Goal: Ask a question

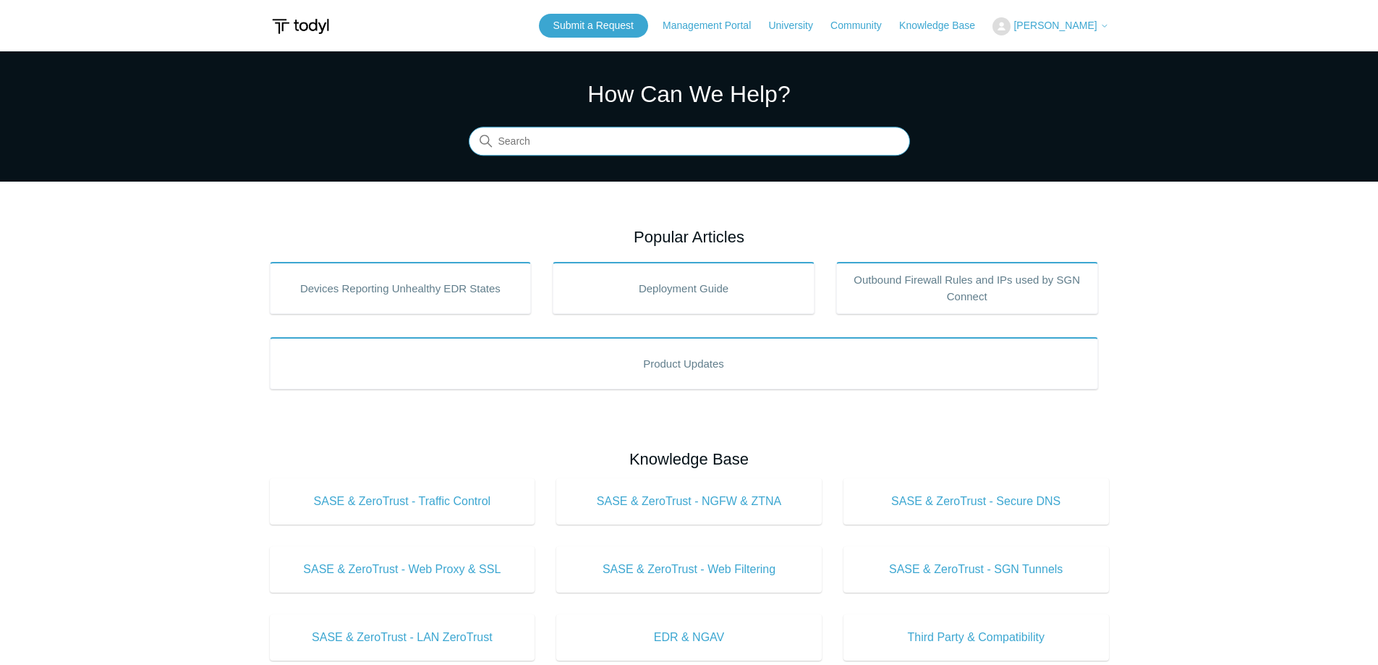
click at [526, 140] on input "Search" at bounding box center [689, 141] width 441 height 29
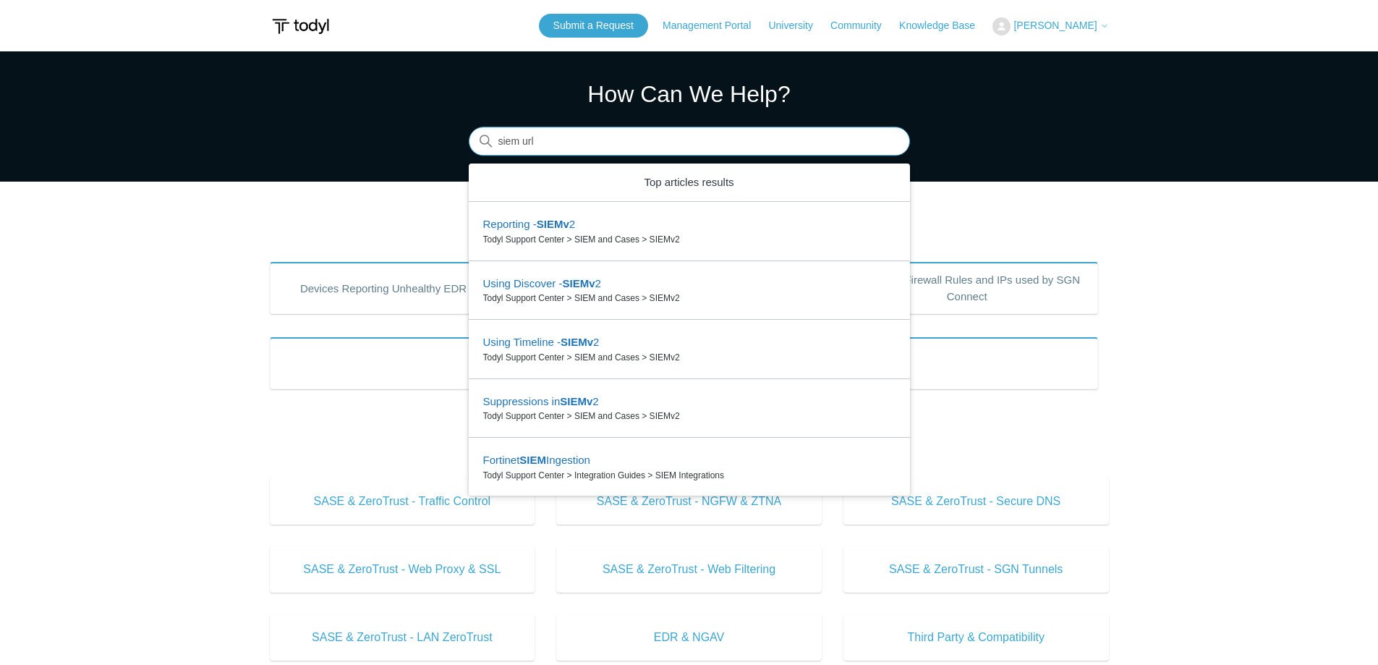
type input "siem url"
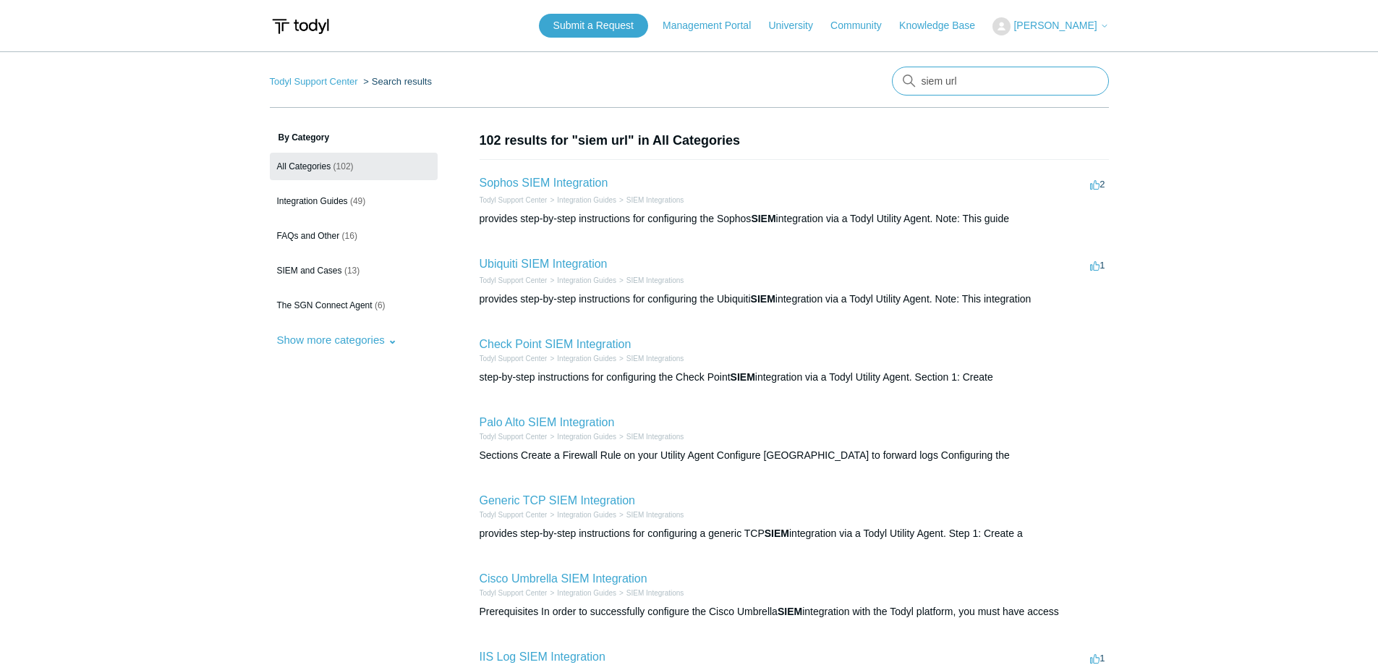
click at [928, 82] on input "siem url" at bounding box center [1000, 81] width 217 height 29
type input "sgn url"
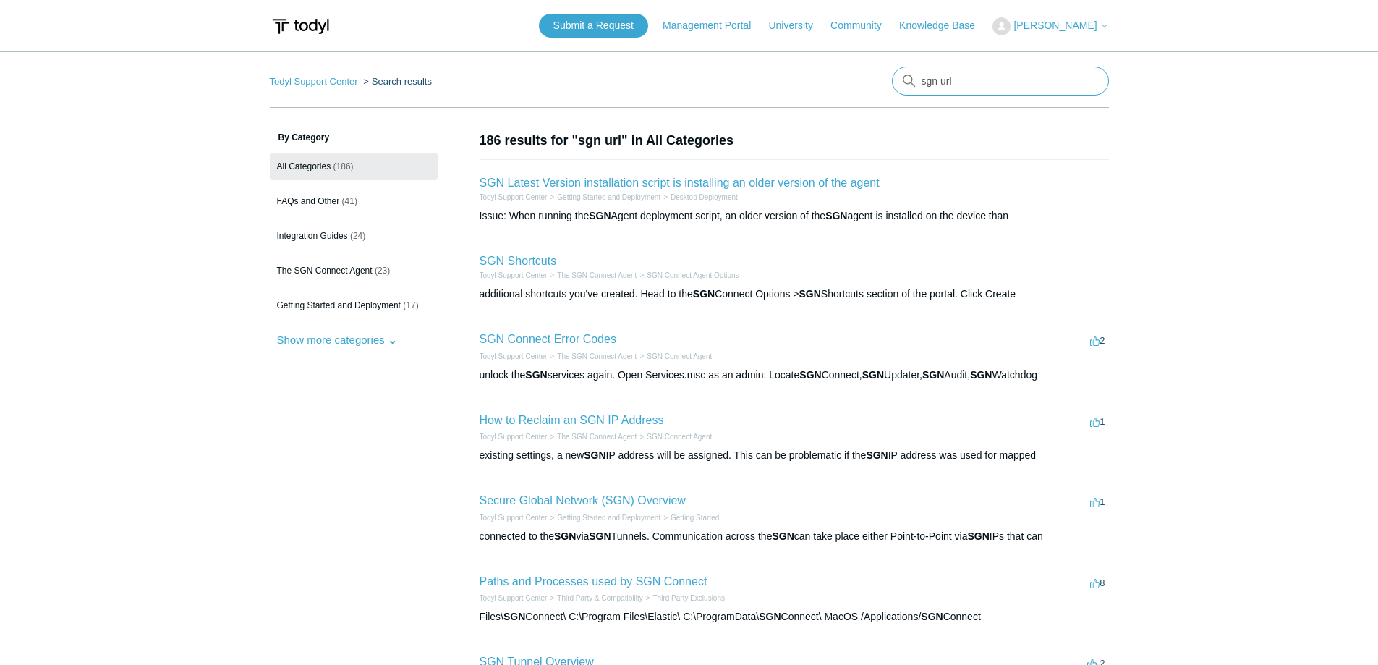
click at [1024, 83] on input "sgn url" at bounding box center [1000, 81] width 217 height 29
type input "url report"
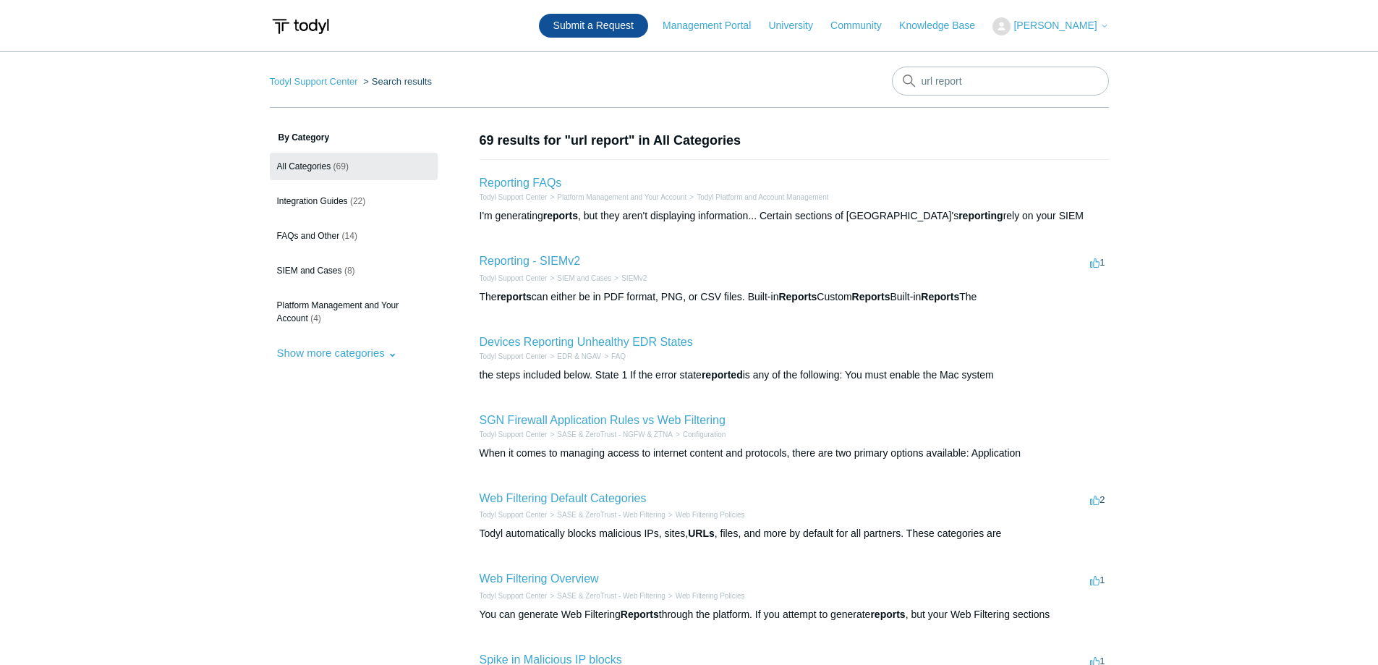
click at [594, 18] on link "Submit a Request" at bounding box center [593, 26] width 109 height 24
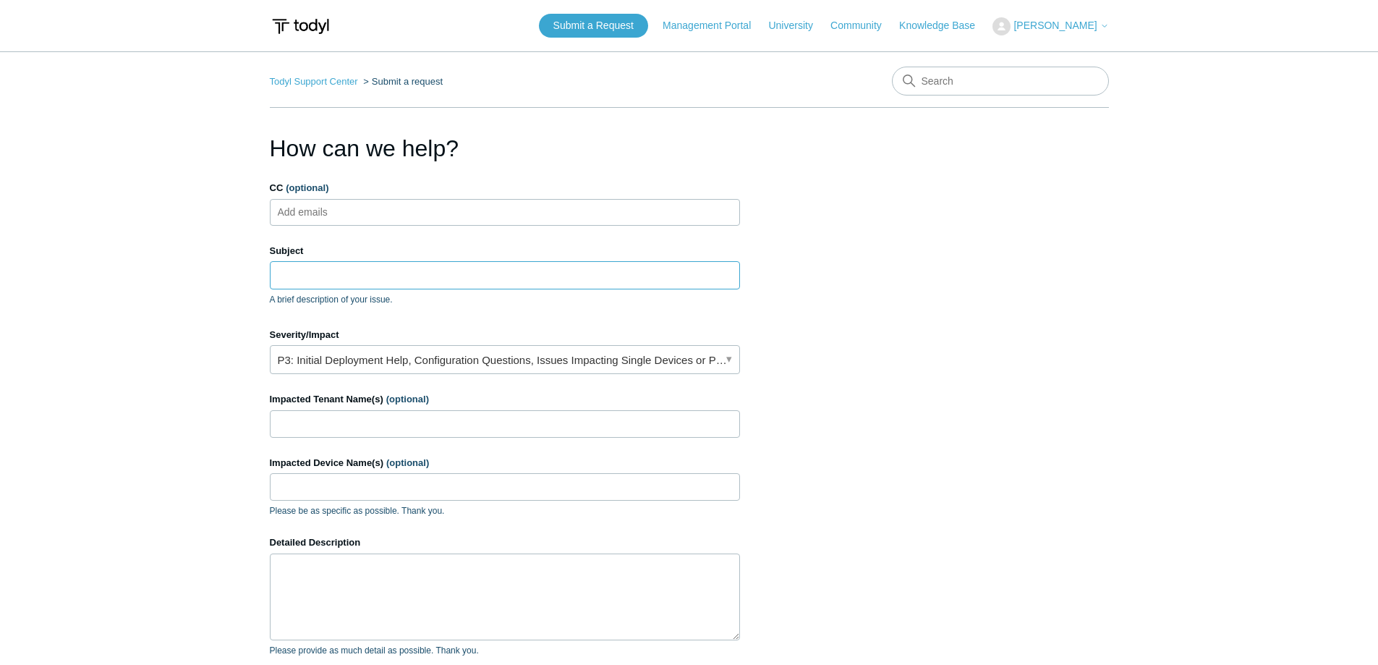
click at [404, 283] on input "Subject" at bounding box center [505, 274] width 470 height 27
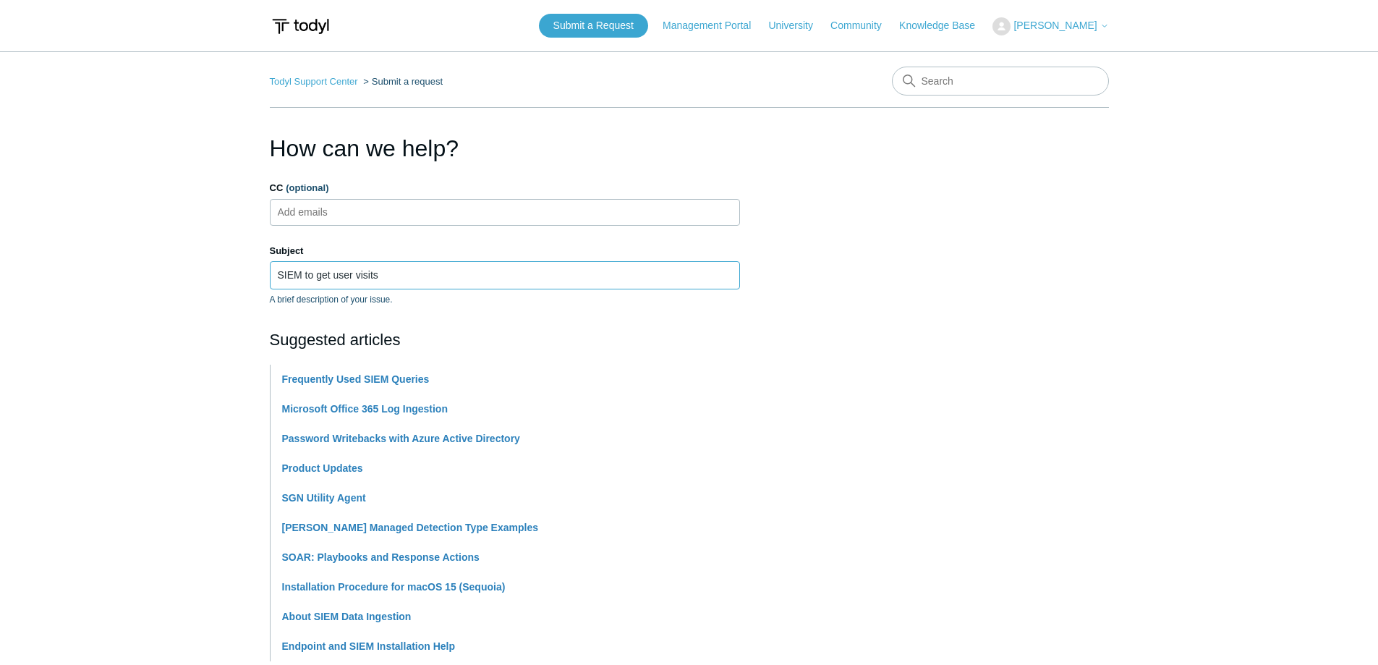
drag, startPoint x: 406, startPoint y: 276, endPoint x: 317, endPoint y: 273, distance: 89.0
click at [317, 273] on input "SIEM to get user visits" at bounding box center [505, 274] width 470 height 27
type input "SIEM for URLs"
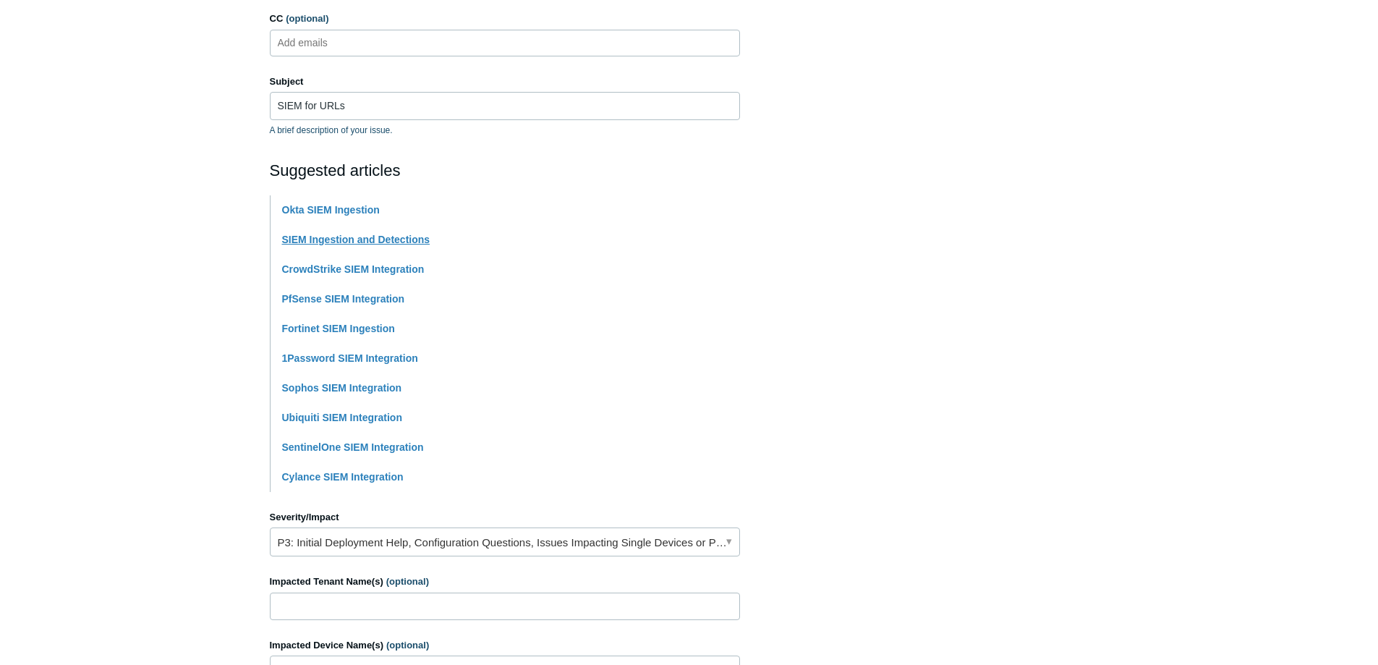
scroll to position [362, 0]
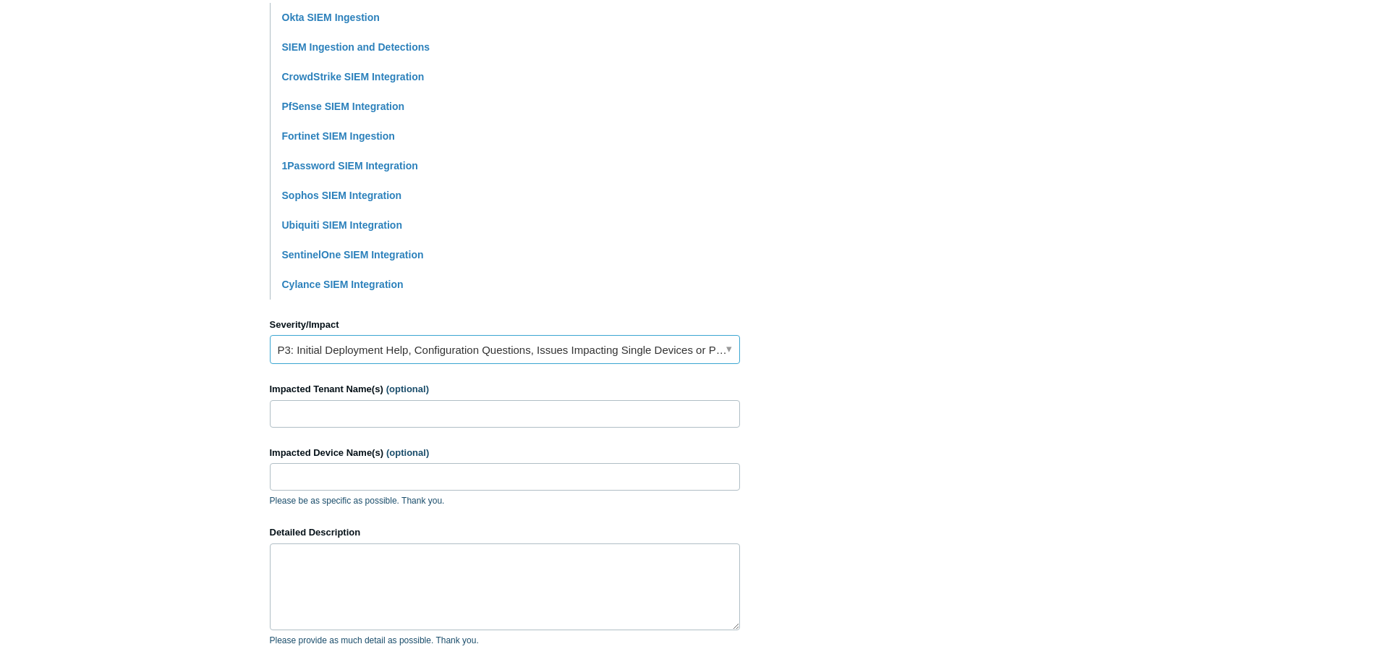
click at [535, 357] on link "P3: Initial Deployment Help, Configuration Questions, Issues Impacting Single D…" at bounding box center [505, 349] width 470 height 29
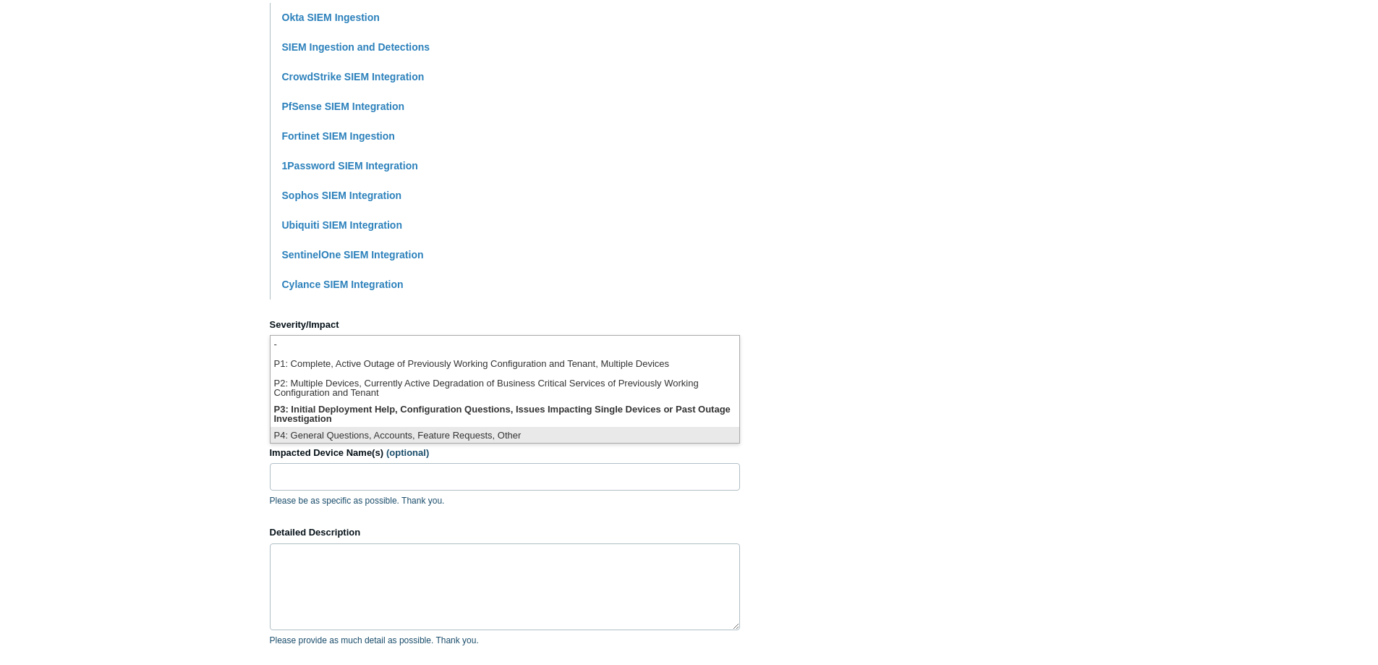
scroll to position [4, 0]
click at [465, 432] on li "P4: General Questions, Accounts, Feature Requests, Other" at bounding box center [504, 433] width 469 height 20
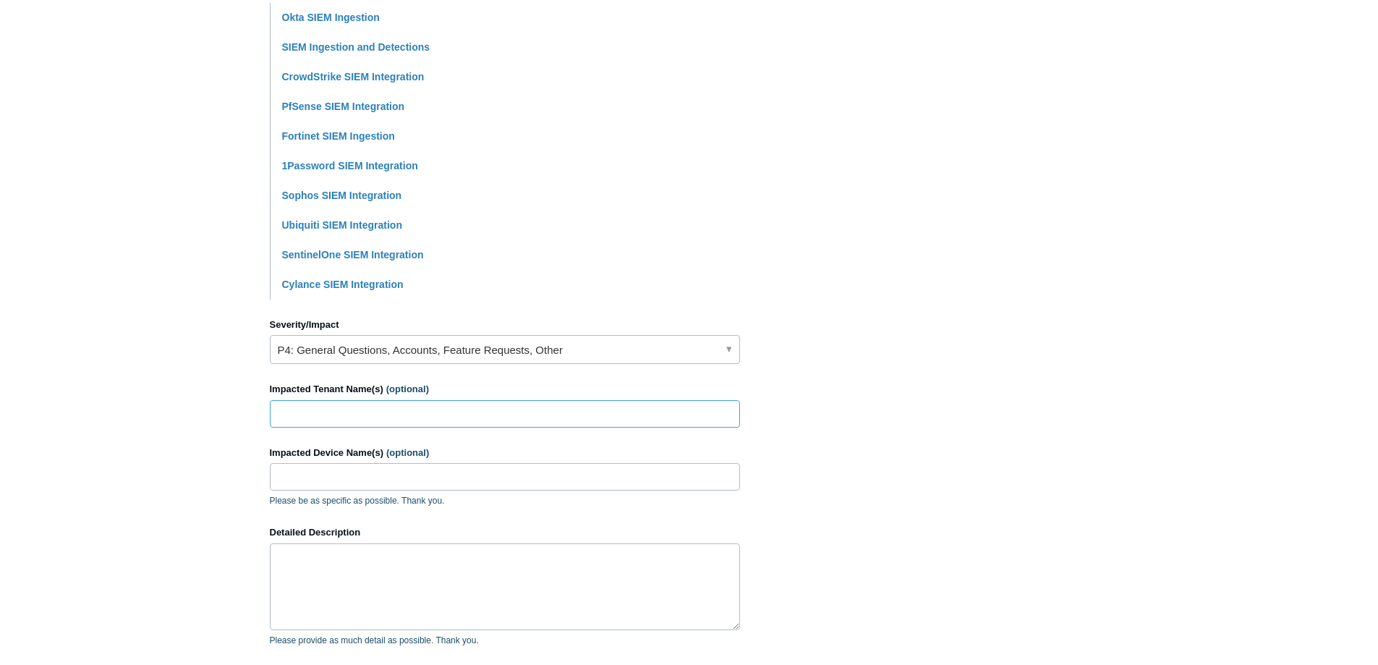
click at [445, 417] on input "Impacted Tenant Name(s) (optional)" at bounding box center [505, 413] width 470 height 27
click at [427, 412] on input "Impacted Tenant Name(s) (optional)" at bounding box center [505, 413] width 470 height 27
type input "Royal Engineering"
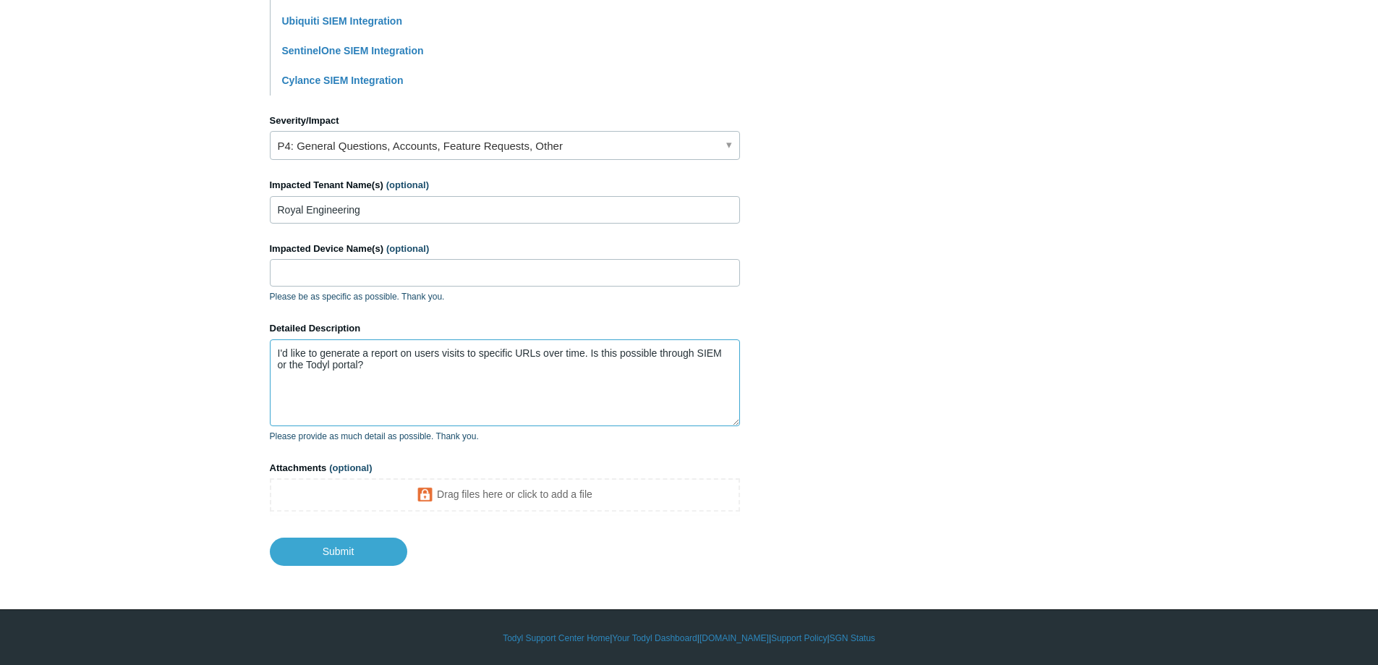
scroll to position [567, 0]
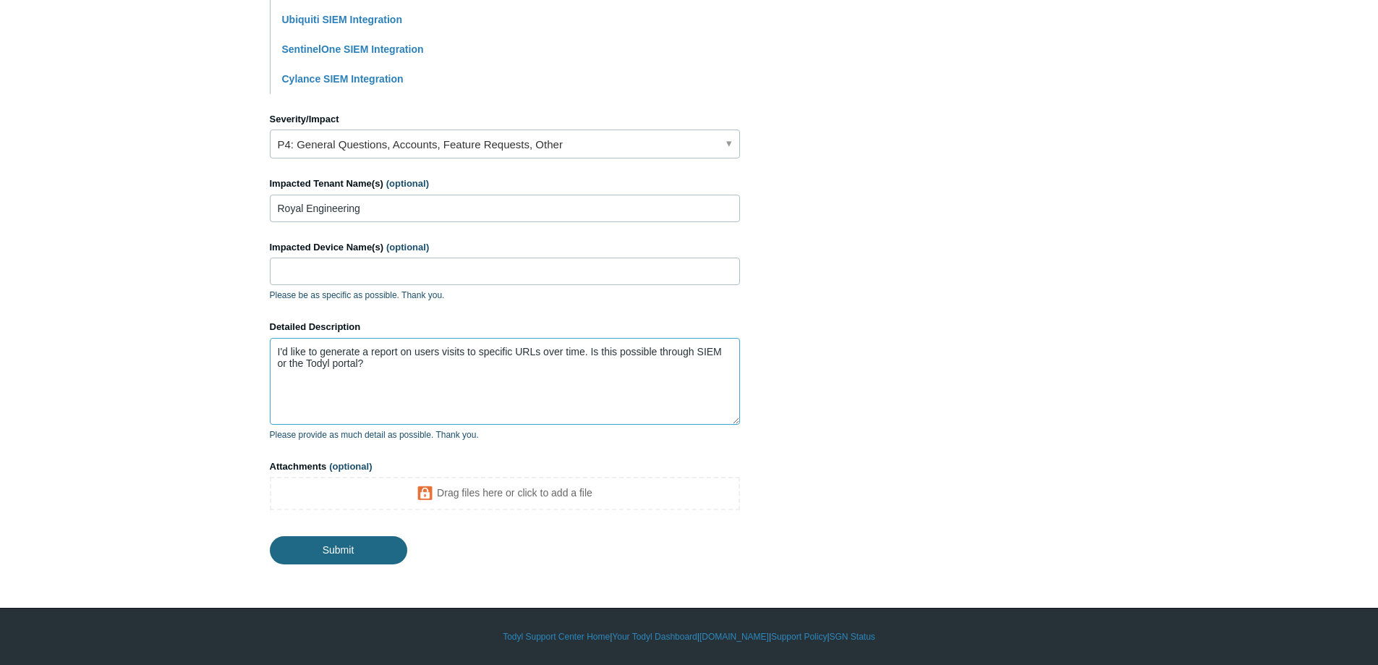
type textarea "I'd like to generate a report on users visits to specific URLs over time. Is th…"
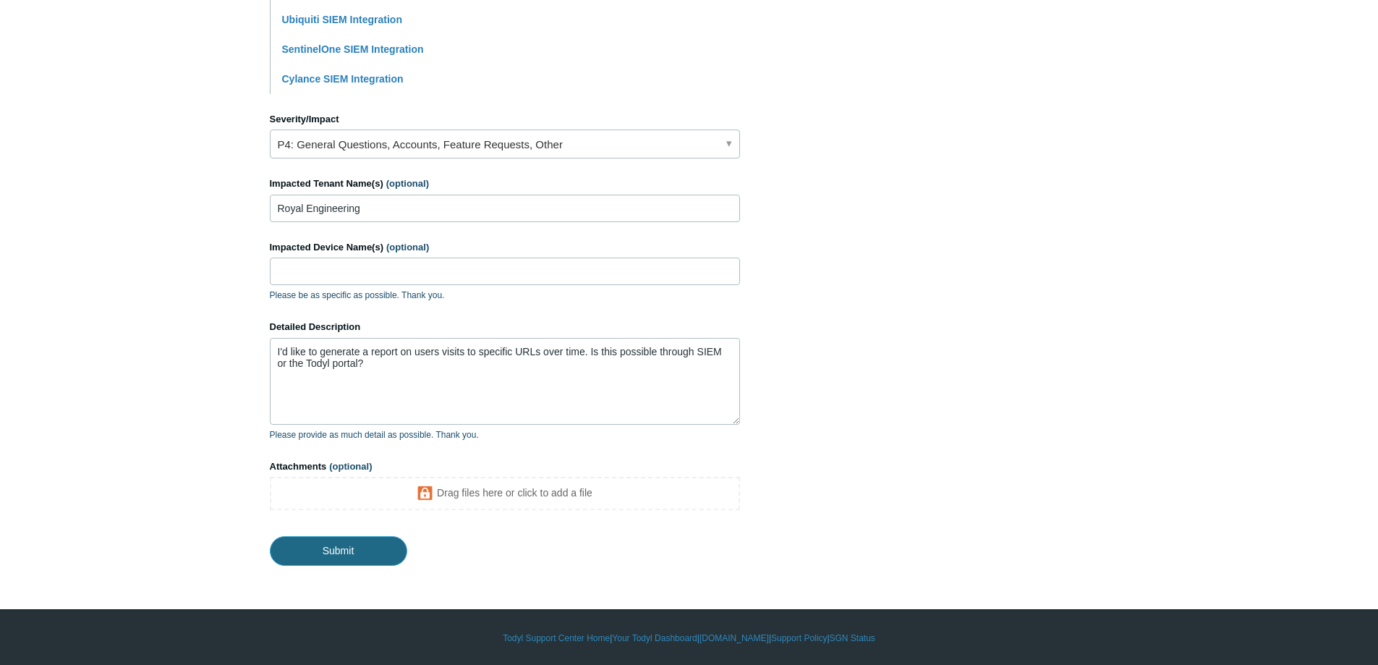
click at [372, 546] on input "Submit" at bounding box center [338, 550] width 137 height 29
